Goal: Check status: Check status

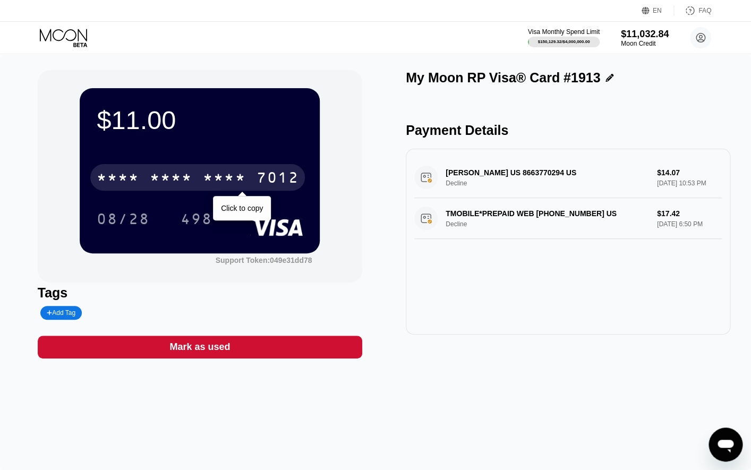
click at [210, 170] on div "* * * * * * * * * * * * 7012" at bounding box center [197, 177] width 215 height 27
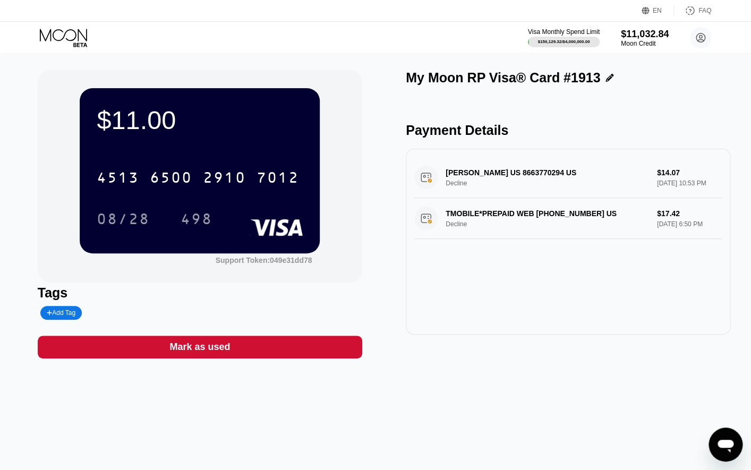
click at [249, 194] on div "4513 6500 2910 7012 08/28 498" at bounding box center [200, 187] width 206 height 63
click at [249, 182] on div "4513 6500 2910 7012" at bounding box center [197, 177] width 215 height 27
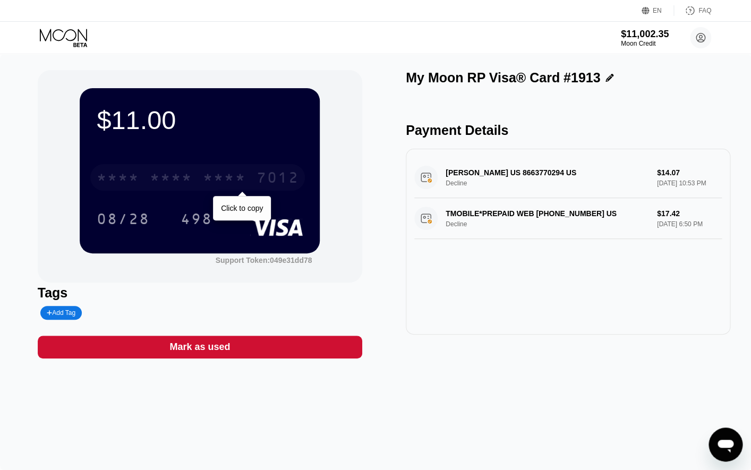
click at [286, 177] on div "7012" at bounding box center [277, 179] width 43 height 17
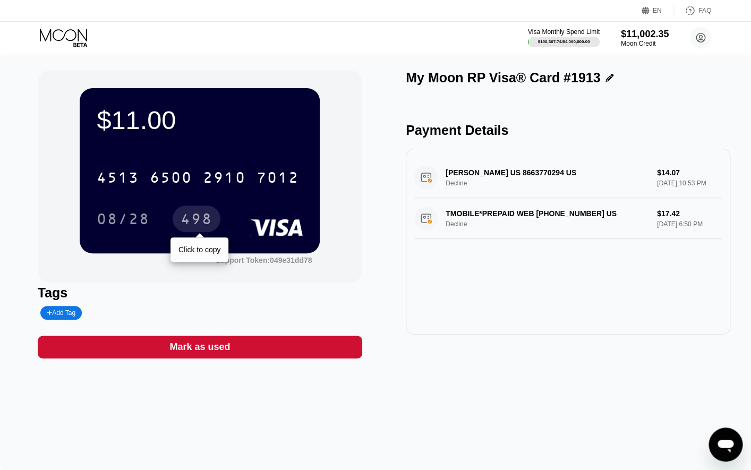
click at [188, 222] on div "498" at bounding box center [197, 220] width 32 height 17
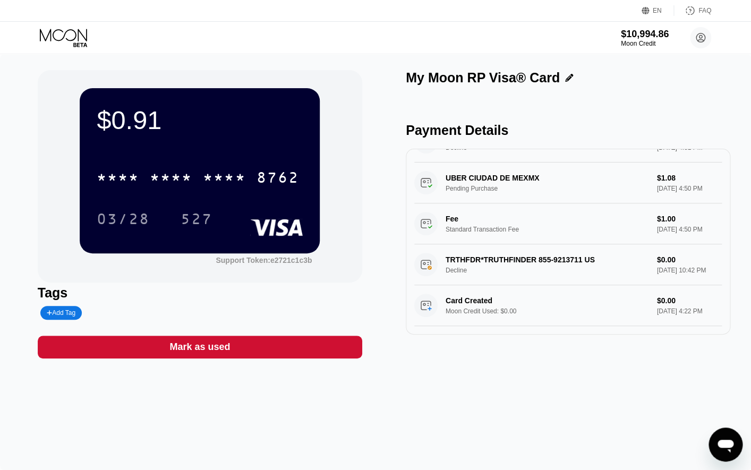
scroll to position [192, 0]
click at [636, 37] on div "$10,994.86" at bounding box center [645, 33] width 49 height 11
